Goal: Information Seeking & Learning: Find specific fact

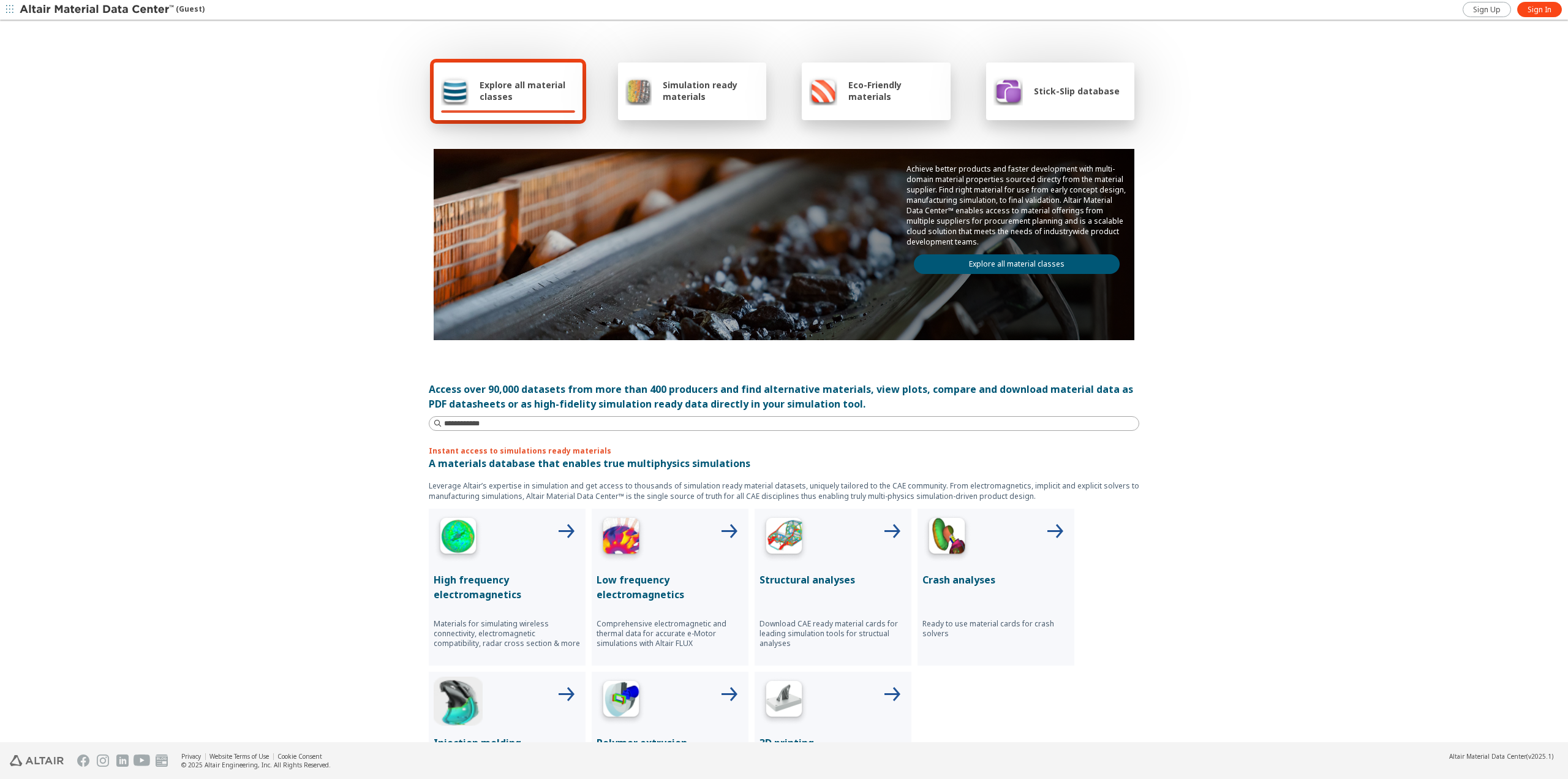
click at [1051, 263] on link "Explore all material classes" at bounding box center [1017, 264] width 206 height 19
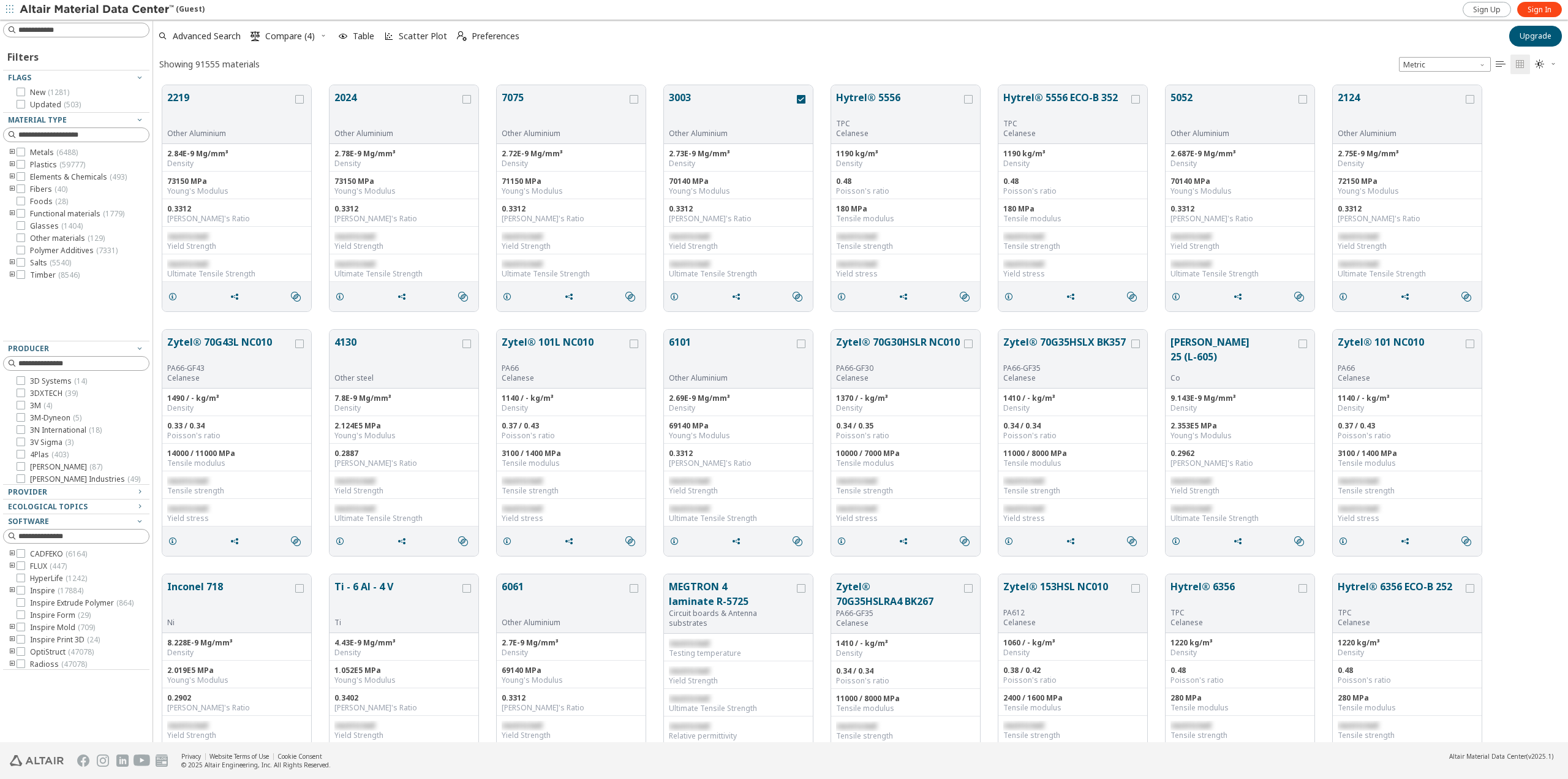
scroll to position [657, 1406]
click at [91, 36] on div at bounding box center [76, 30] width 146 height 15
click at [84, 28] on input at bounding box center [84, 30] width 131 height 12
type input "******"
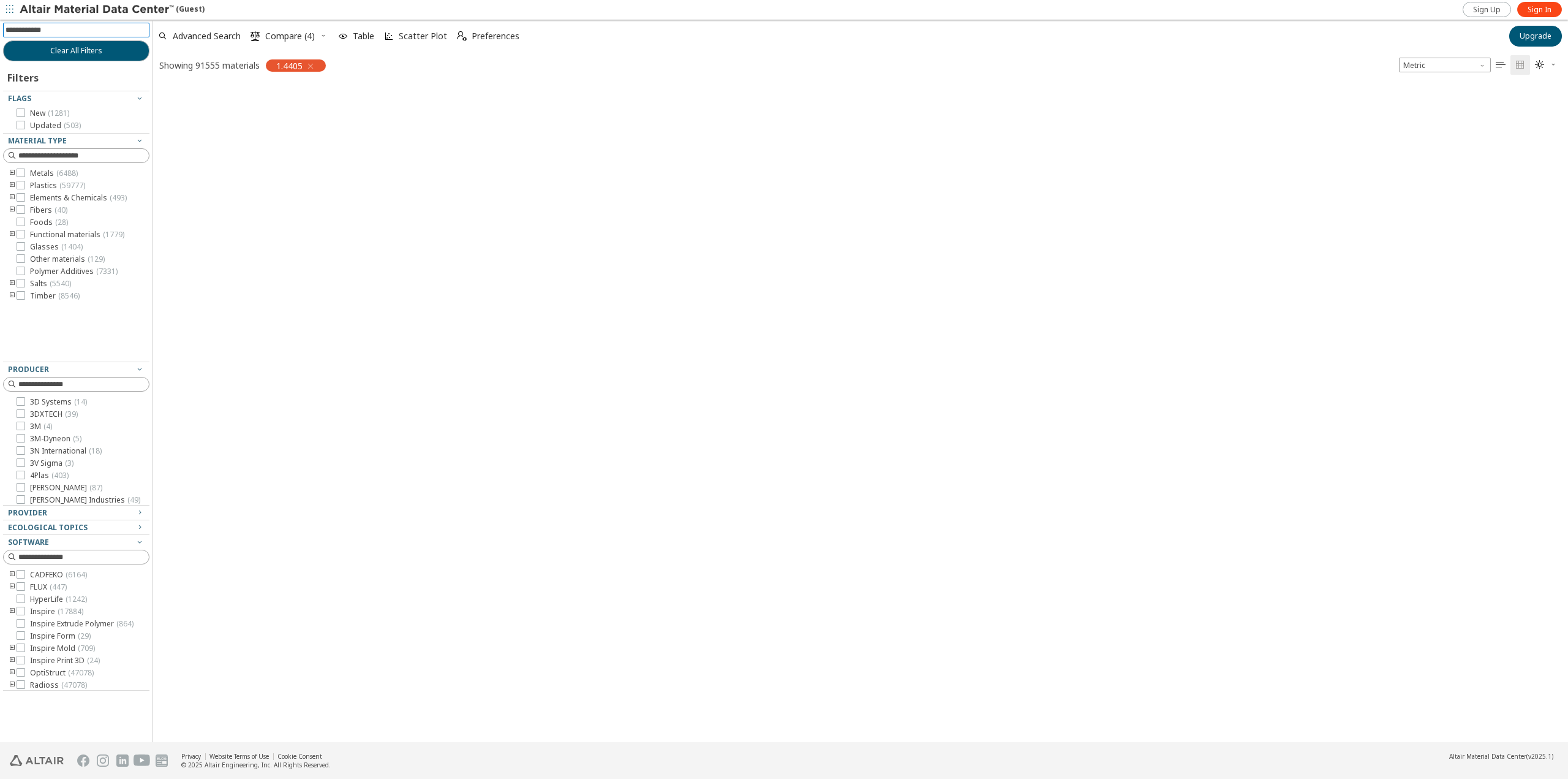
scroll to position [655, 1406]
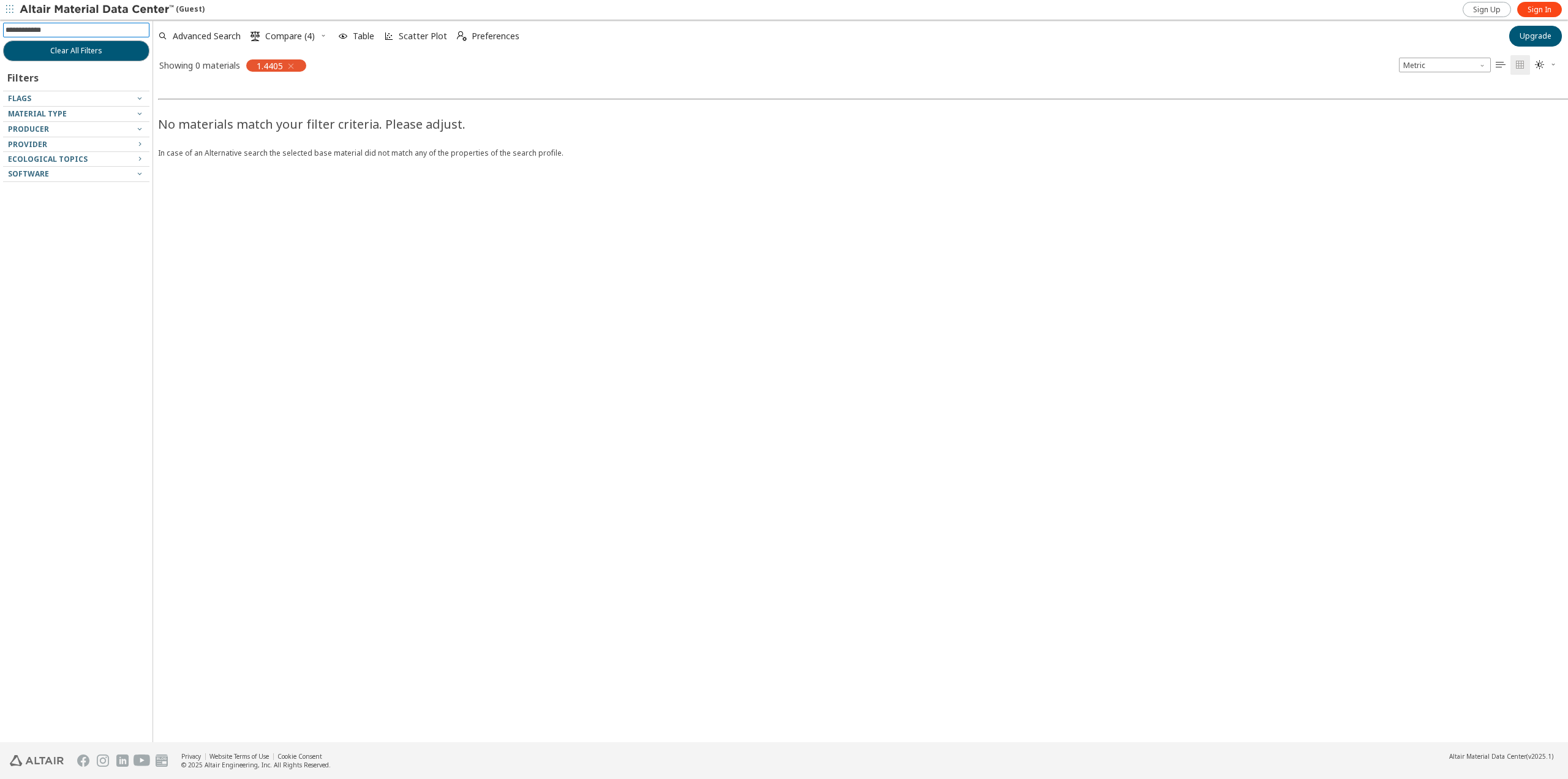
click at [84, 28] on input at bounding box center [77, 30] width 144 height 14
type input "***"
click at [292, 64] on icon "button" at bounding box center [291, 66] width 10 height 10
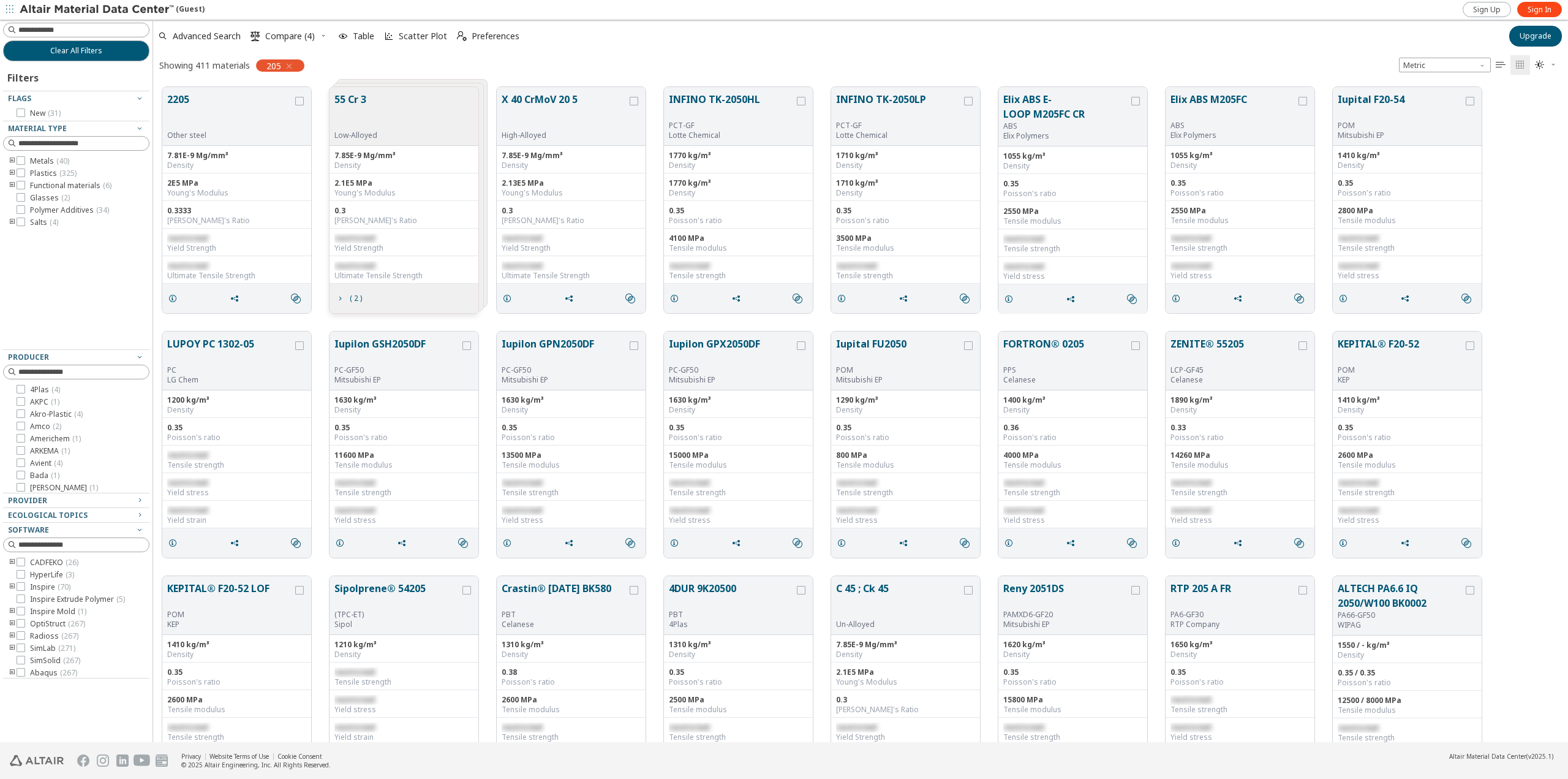
scroll to position [655, 1406]
click at [11, 162] on icon "toogle group" at bounding box center [12, 160] width 8 height 10
click at [43, 211] on icon at bounding box center [39, 209] width 8 height 8
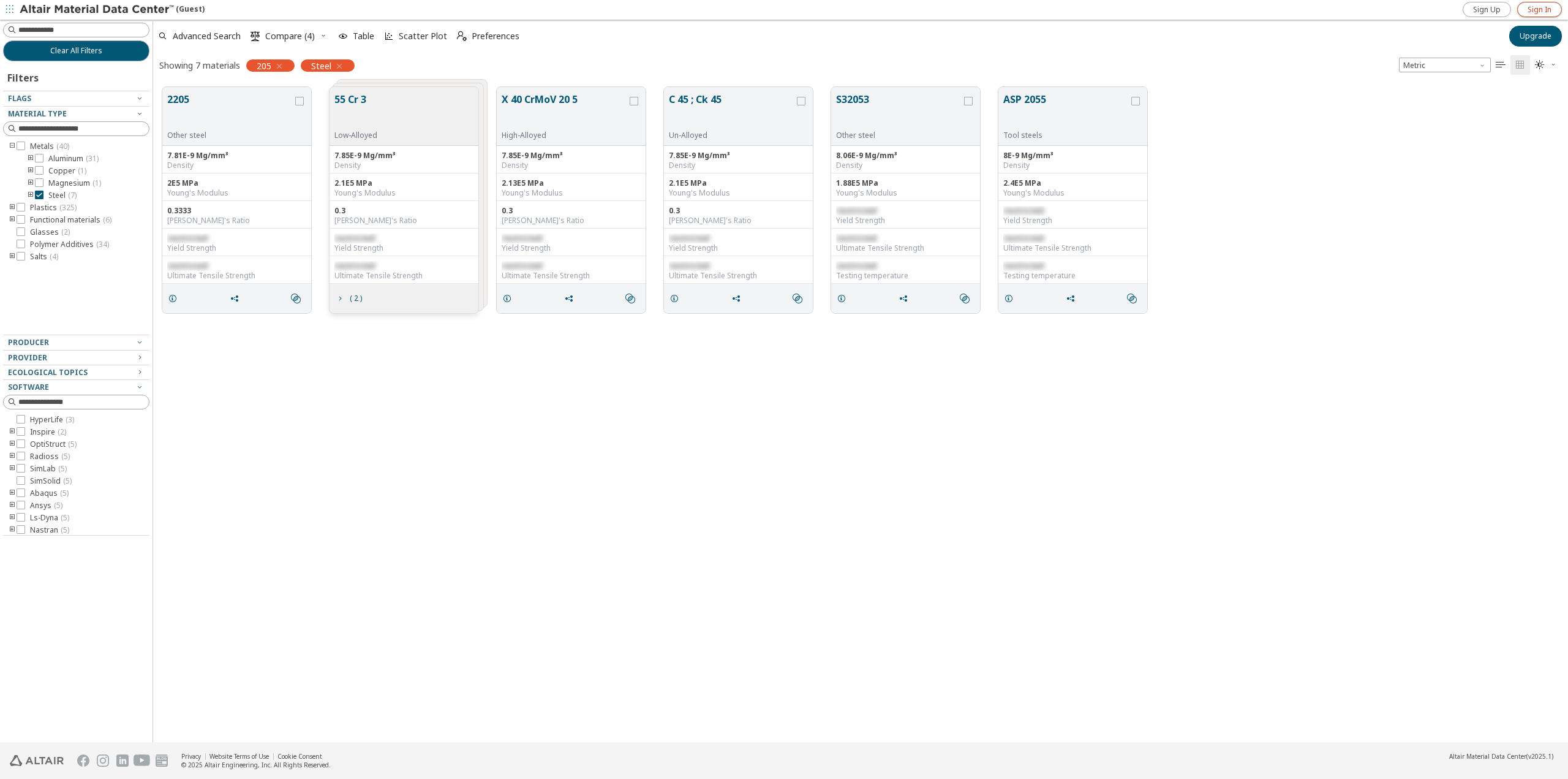
click at [1528, 8] on span "Sign In" at bounding box center [1539, 10] width 24 height 10
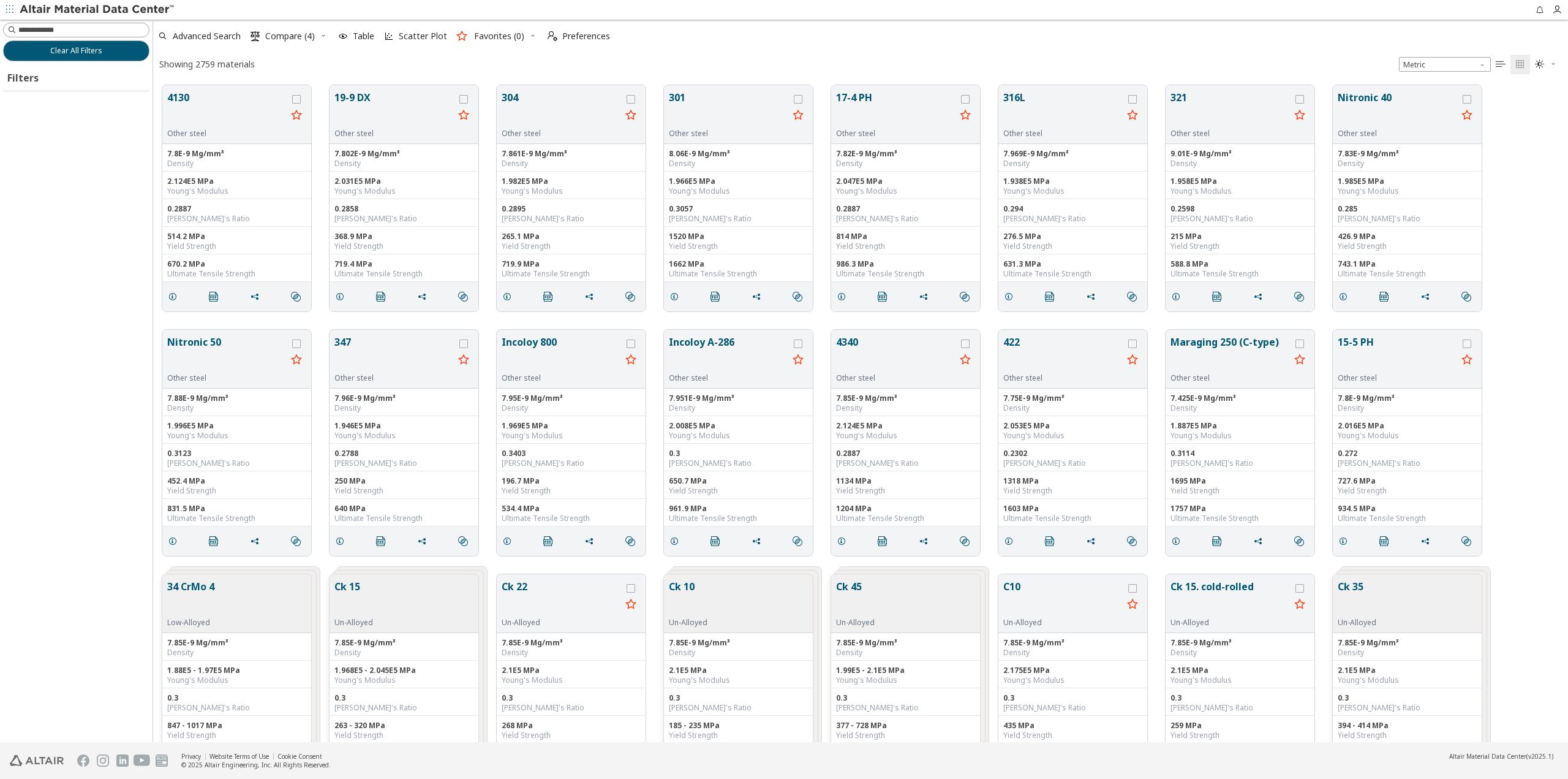
scroll to position [10, 10]
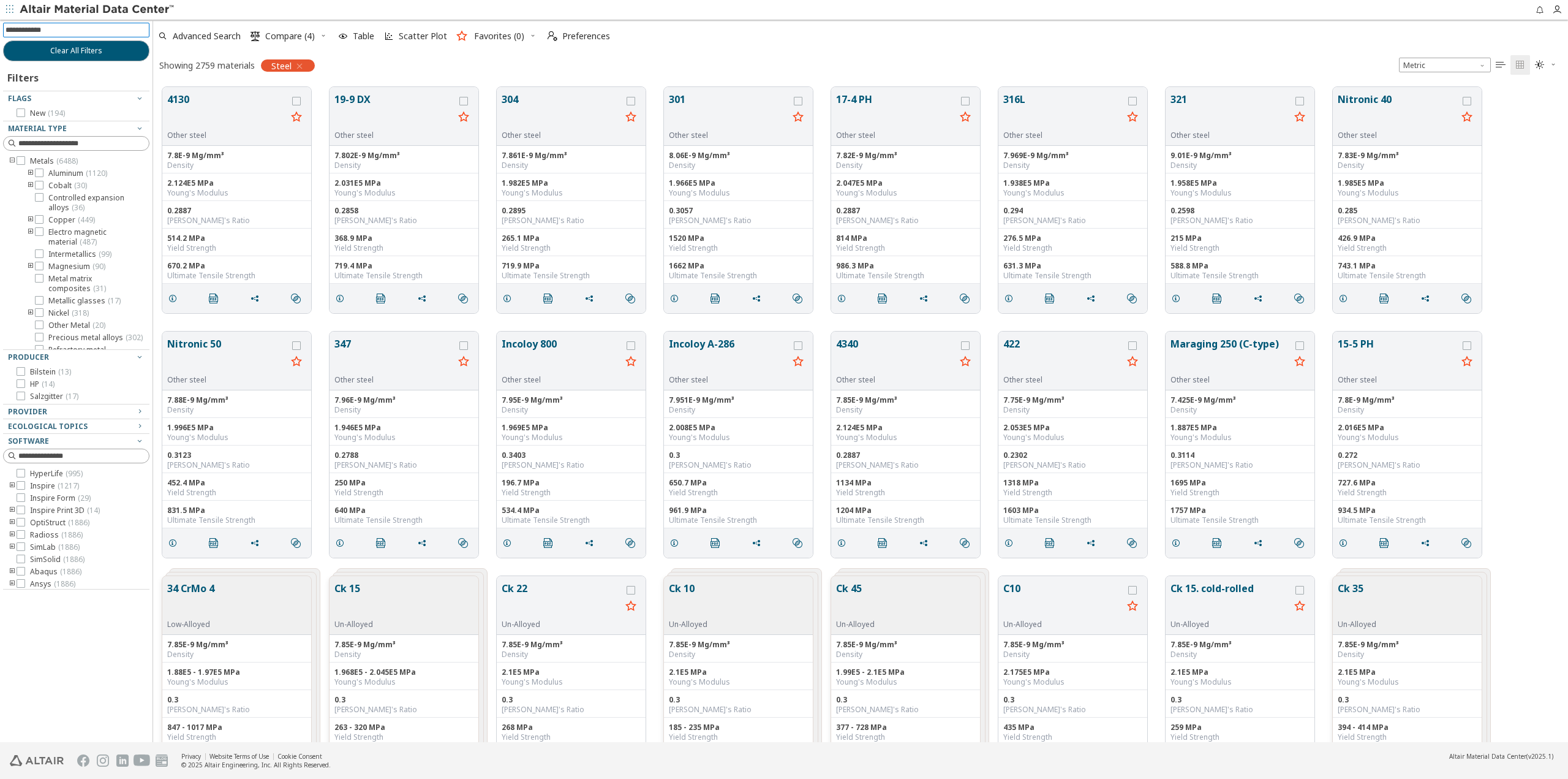
click at [57, 29] on input at bounding box center [77, 30] width 144 height 14
type input "***"
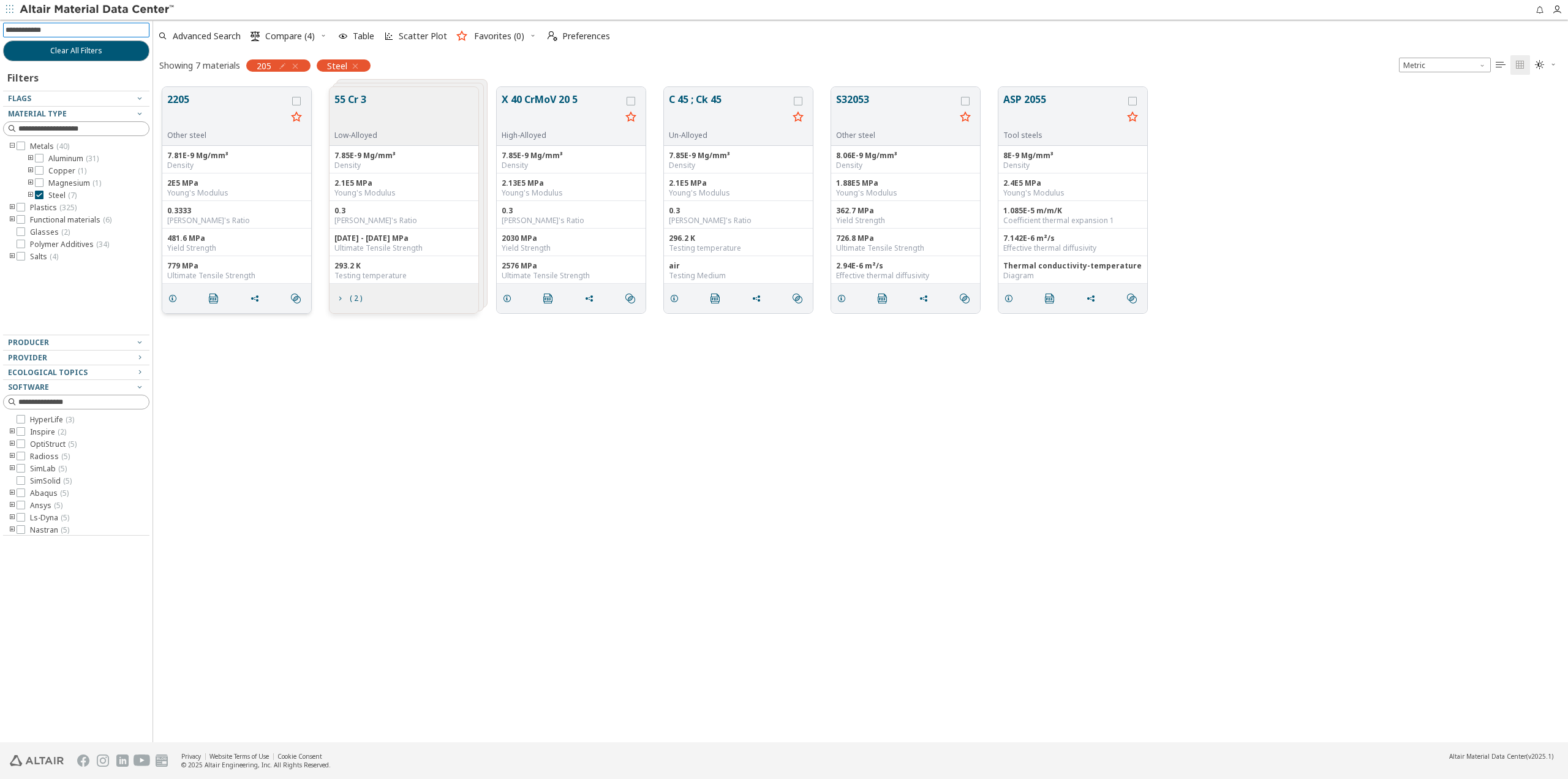
click at [182, 99] on button "2205" at bounding box center [227, 111] width 119 height 39
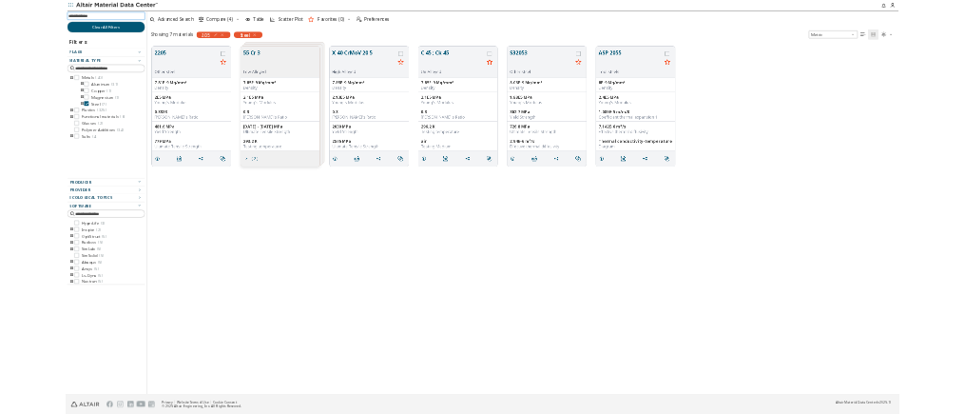
scroll to position [1016, 965]
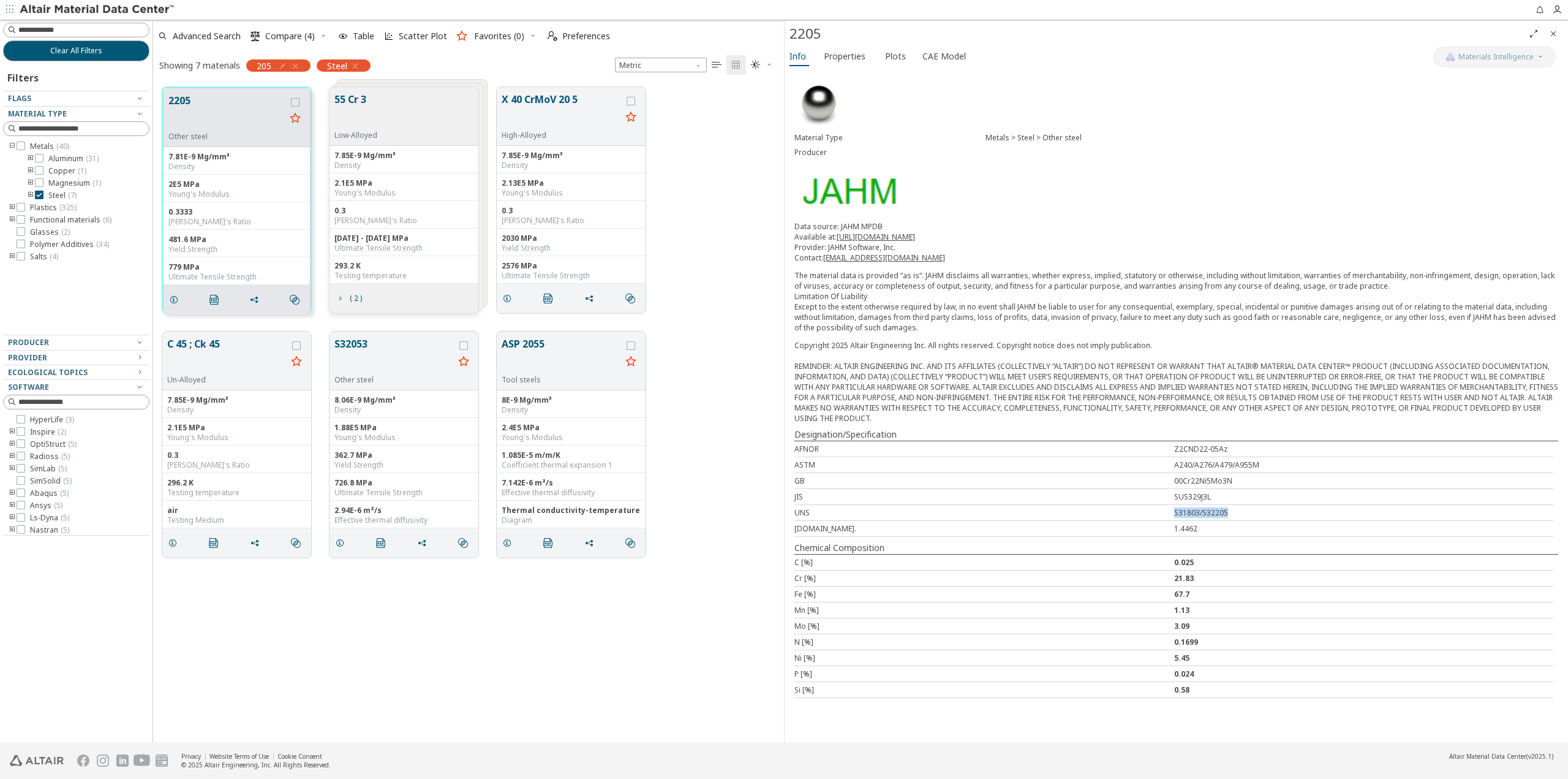
drag, startPoint x: 1167, startPoint y: 512, endPoint x: 1275, endPoint y: 510, distance: 108.0
click at [1275, 510] on div "UNS S31803/S32205" at bounding box center [1174, 513] width 759 height 16
click at [1272, 517] on div "S31803/S32205" at bounding box center [1364, 512] width 380 height 10
drag, startPoint x: 1167, startPoint y: 514, endPoint x: 1261, endPoint y: 517, distance: 94.0
click at [1261, 517] on div "UNS S31803/S32205" at bounding box center [1174, 513] width 759 height 16
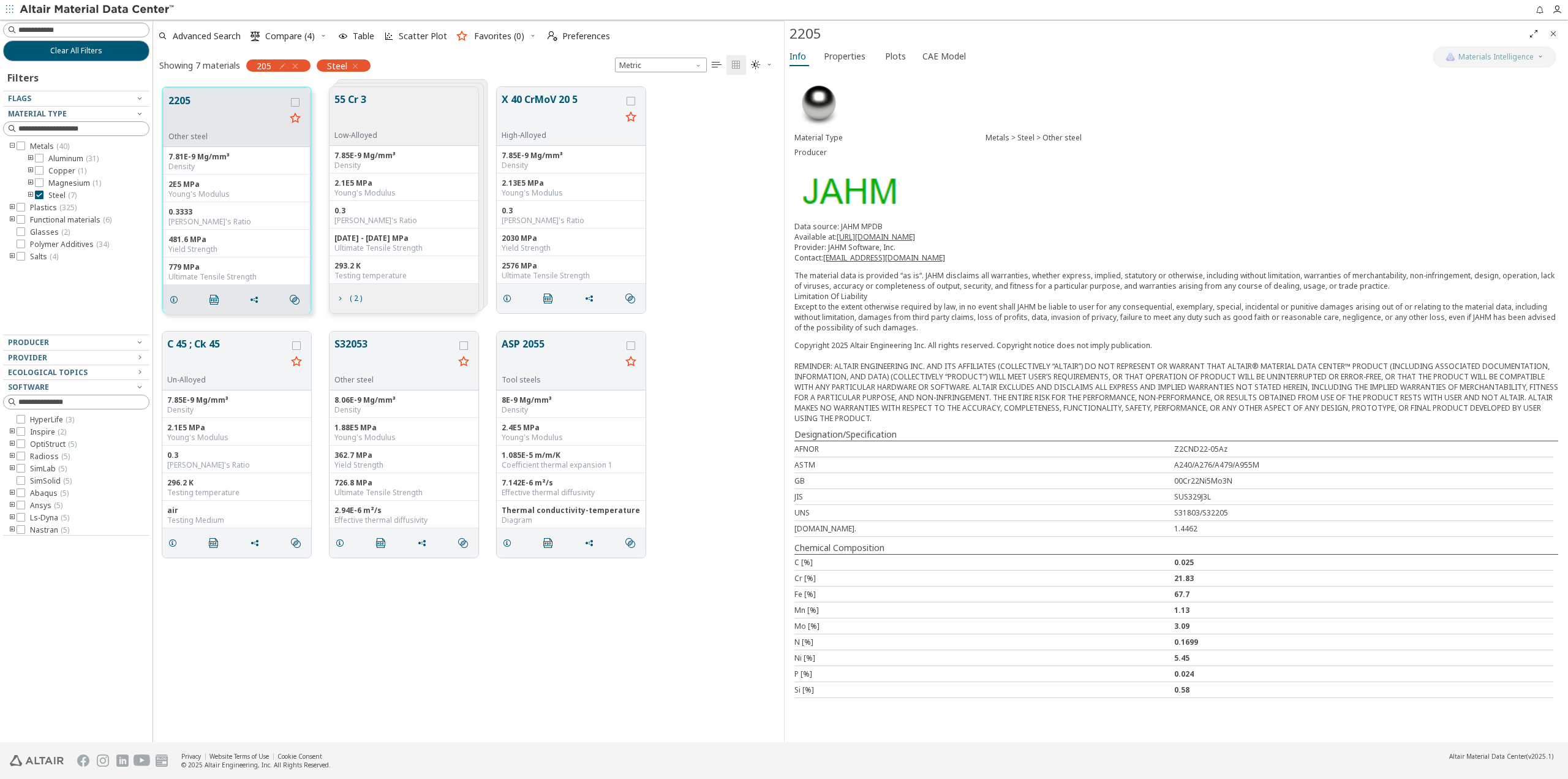
click at [1262, 526] on div "1.4462" at bounding box center [1364, 528] width 380 height 10
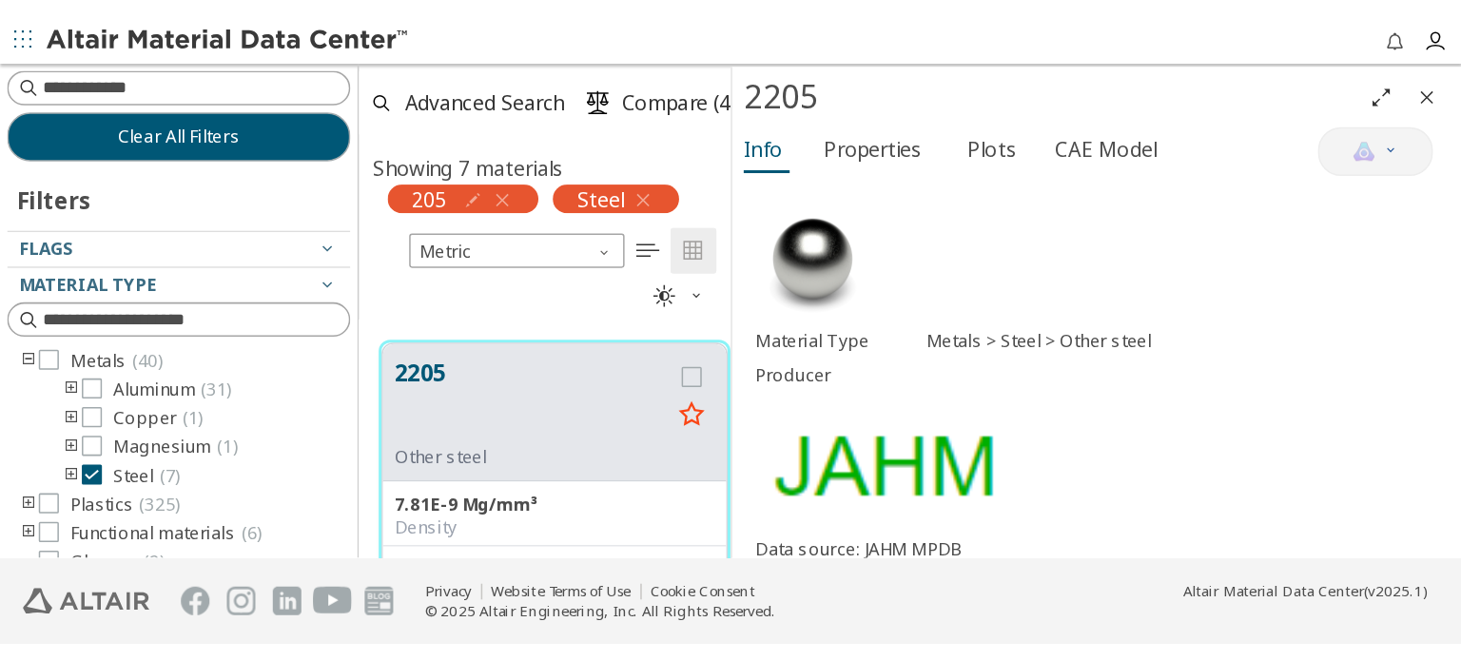
scroll to position [439, 477]
